Goal: Find specific page/section: Find specific page/section

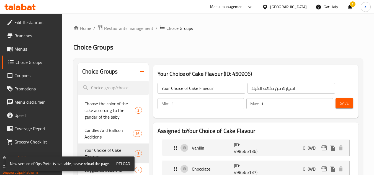
click at [28, 12] on div at bounding box center [20, 6] width 40 height 11
click at [17, 6] on icon at bounding box center [18, 8] width 5 height 5
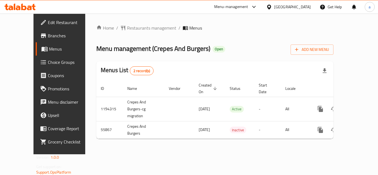
click at [118, 34] on div "Home / Restaurants management / Menus Menu management ( Crepes And Burgers ) Op…" at bounding box center [214, 84] width 237 height 119
click at [127, 25] on span "Restaurants management" at bounding box center [151, 28] width 49 height 7
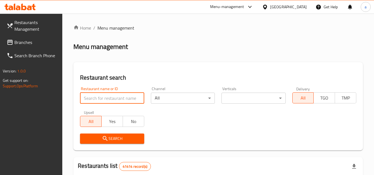
click at [108, 97] on input "search" at bounding box center [112, 98] width 64 height 11
paste input "27426"
type input "27426"
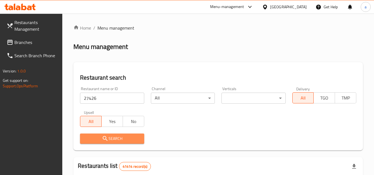
click at [120, 140] on span "Search" at bounding box center [111, 138] width 55 height 7
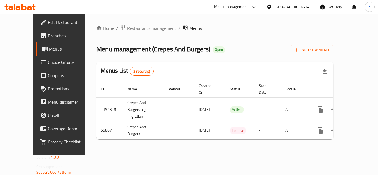
click at [48, 64] on span "Choice Groups" at bounding box center [70, 62] width 44 height 7
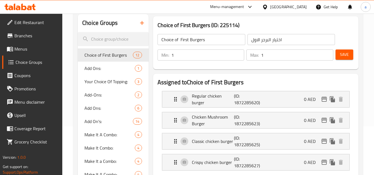
scroll to position [28, 0]
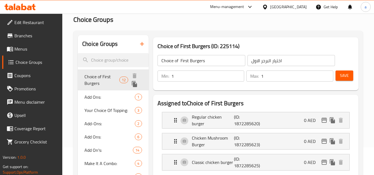
click at [109, 77] on span "Choice of First Burgers" at bounding box center [101, 79] width 35 height 13
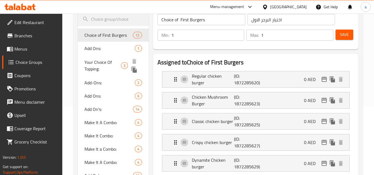
scroll to position [55, 0]
